Goal: Information Seeking & Learning: Learn about a topic

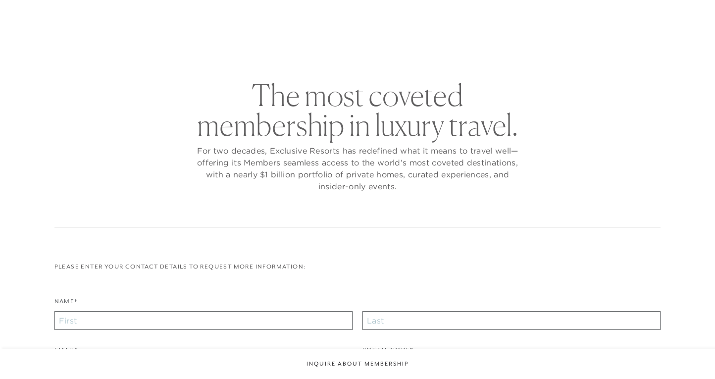
checkbox input "false"
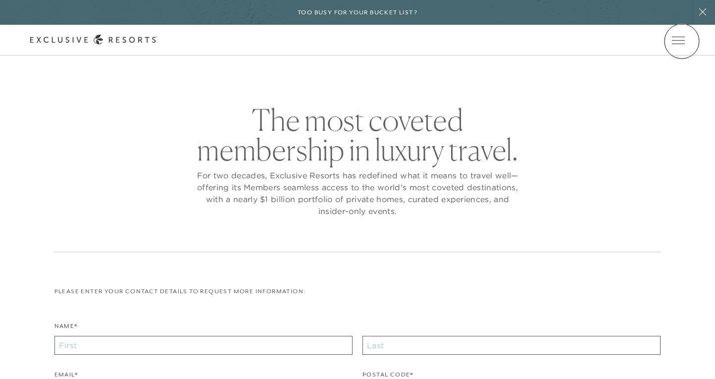
click at [0, 0] on icon at bounding box center [0, 0] width 0 height 0
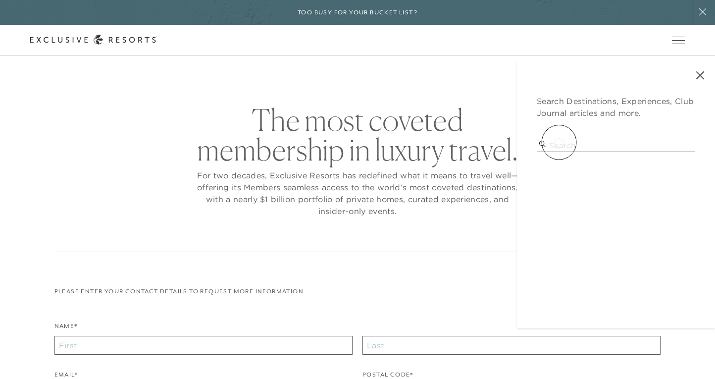
click at [559, 142] on input "search" at bounding box center [616, 145] width 158 height 13
click at [587, 147] on input "[US_STATE]" at bounding box center [616, 145] width 158 height 13
drag, startPoint x: 587, startPoint y: 147, endPoint x: 538, endPoint y: 147, distance: 49.0
click at [538, 147] on input "[US_STATE]" at bounding box center [616, 145] width 158 height 13
type input "M"
